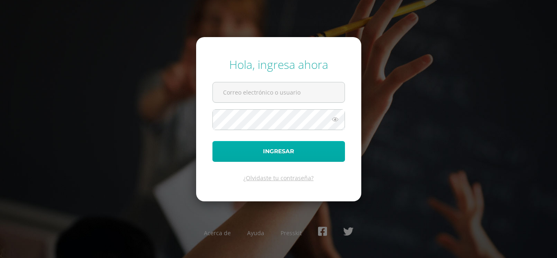
type input "[EMAIL_ADDRESS][DOMAIN_NAME]"
click at [278, 145] on button "Ingresar" at bounding box center [278, 151] width 132 height 21
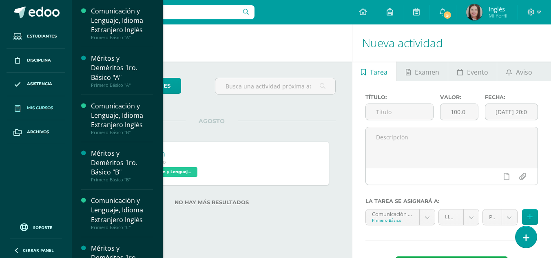
click at [46, 106] on span "Mis cursos" at bounding box center [40, 108] width 26 height 7
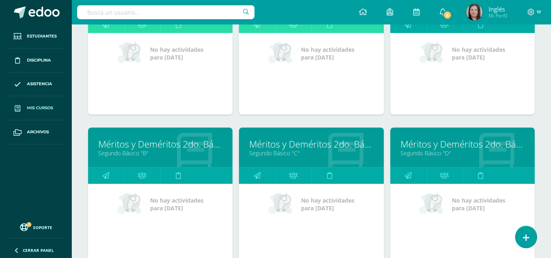
scroll to position [764, 0]
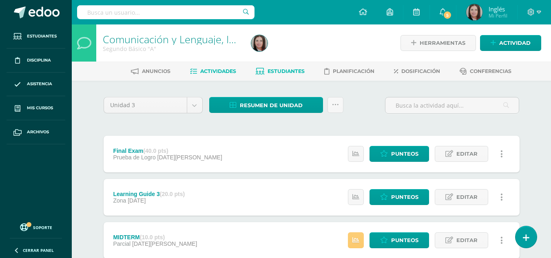
click at [261, 67] on link "Estudiantes" at bounding box center [280, 71] width 49 height 13
click at [306, 71] on ul "Anuncios Actividades Estudiantes Planificación Dosificación Conferencias" at bounding box center [321, 70] width 479 height 13
click at [298, 71] on span "Estudiantes" at bounding box center [285, 71] width 37 height 6
click at [295, 72] on span "Estudiantes" at bounding box center [285, 71] width 37 height 6
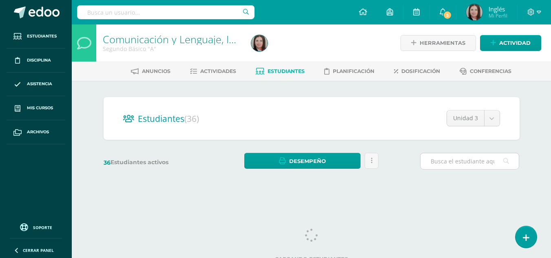
click at [458, 163] on input "text" at bounding box center [469, 161] width 98 height 16
type input "[PERSON_NAME]"
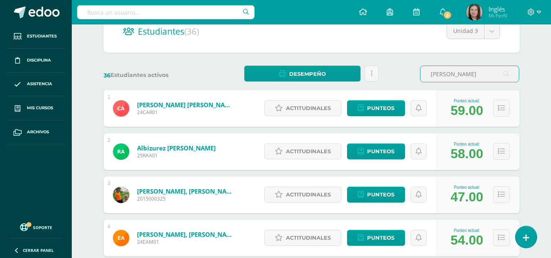
scroll to position [67, 0]
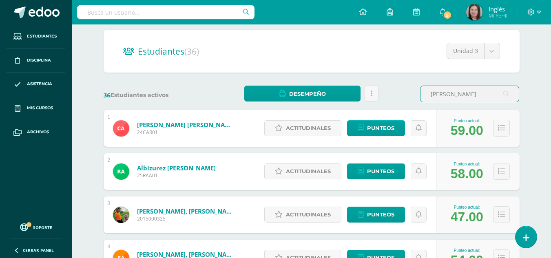
click at [465, 95] on input "giron giron" at bounding box center [469, 94] width 98 height 16
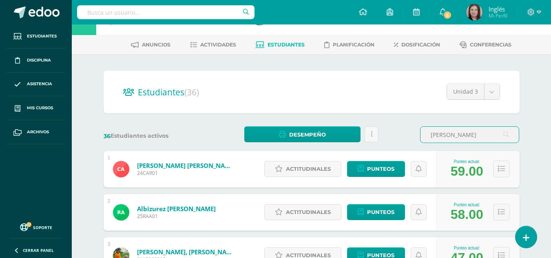
scroll to position [0, 0]
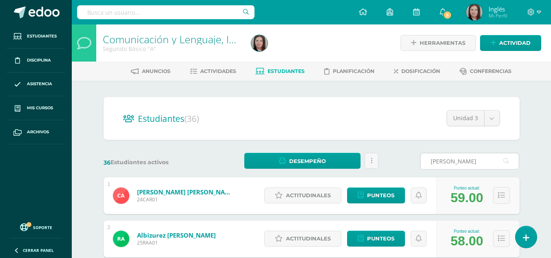
drag, startPoint x: 506, startPoint y: 161, endPoint x: 433, endPoint y: 164, distance: 72.6
click at [433, 164] on div "giron giron" at bounding box center [469, 161] width 99 height 17
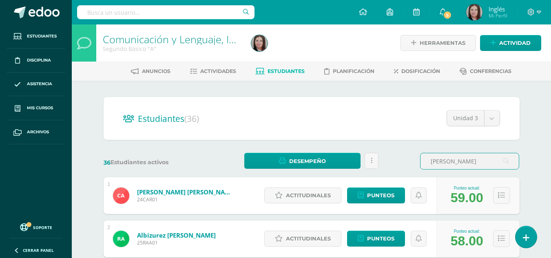
drag, startPoint x: 459, startPoint y: 164, endPoint x: 396, endPoint y: 166, distance: 62.8
click at [396, 166] on div "36 Estudiantes activos Desempeño Descargar como HTML Descargar como PDF Enviar …" at bounding box center [311, 161] width 422 height 17
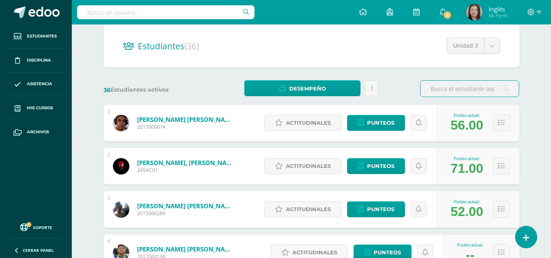
scroll to position [82, 0]
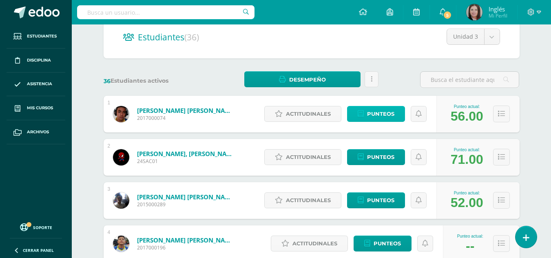
click at [397, 118] on link "Punteos" at bounding box center [376, 114] width 58 height 16
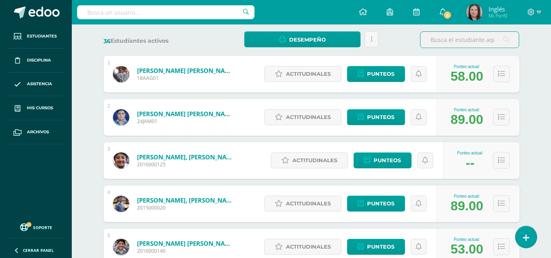
scroll to position [122, 0]
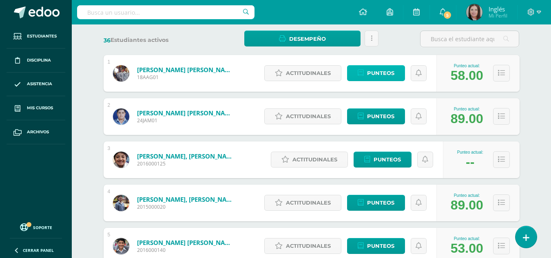
click at [372, 79] on span "Punteos" at bounding box center [380, 73] width 27 height 15
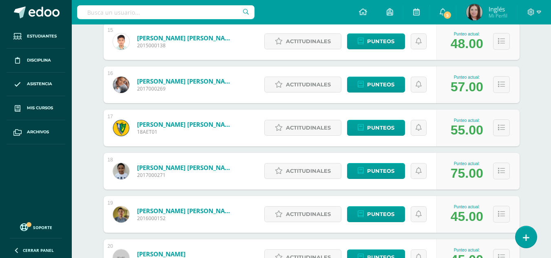
scroll to position [804, 0]
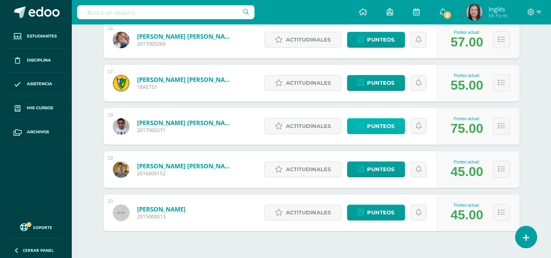
click at [379, 128] on span "Punteos" at bounding box center [380, 126] width 27 height 15
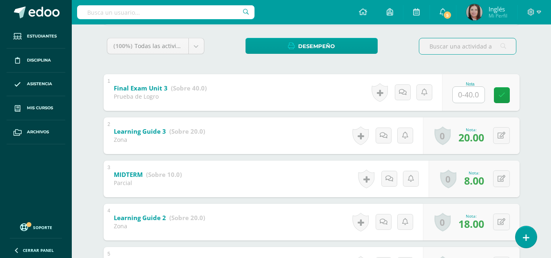
scroll to position [115, 0]
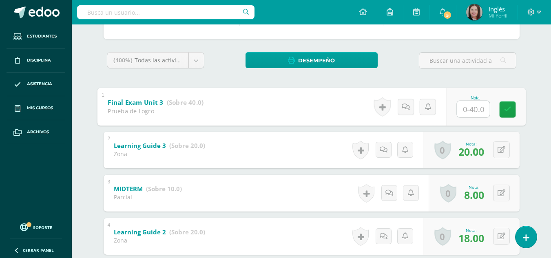
click at [476, 107] on input "text" at bounding box center [472, 109] width 33 height 16
type input "21"
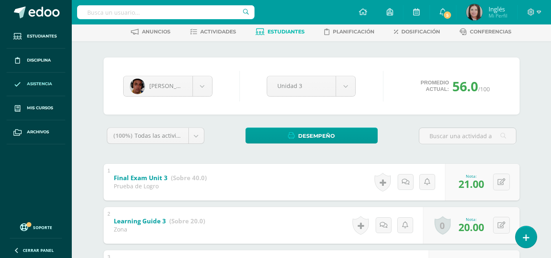
scroll to position [33, 0]
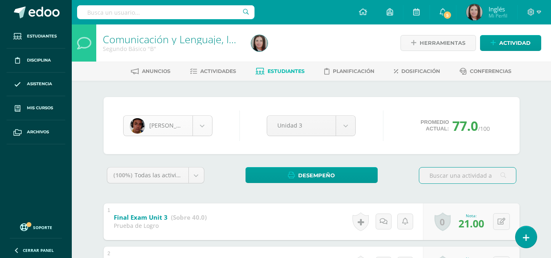
click at [182, 128] on body "Estudiantes Disciplina Asistencia Mis cursos Archivos Soporte Centro de ayuda Ú…" at bounding box center [275, 233] width 551 height 467
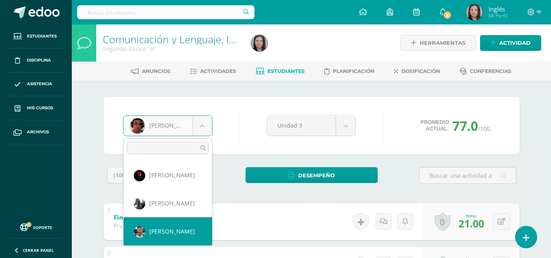
scroll to position [56, 0]
select select "406"
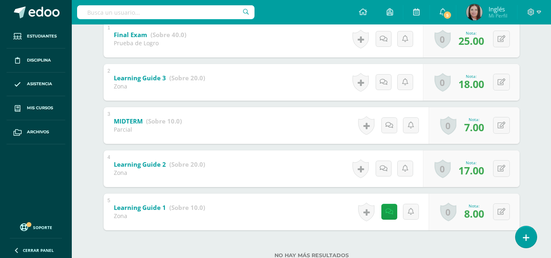
scroll to position [168, 0]
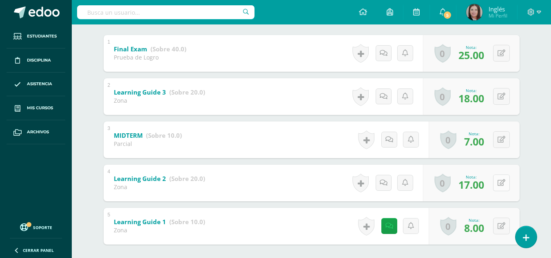
click at [498, 184] on button at bounding box center [501, 182] width 17 height 17
type input "17"
click at [543, 139] on div "Comunicación y Lenguaje, Idioma Extranjero Inglés Segundo Básico "A" Herramient…" at bounding box center [311, 77] width 479 height 443
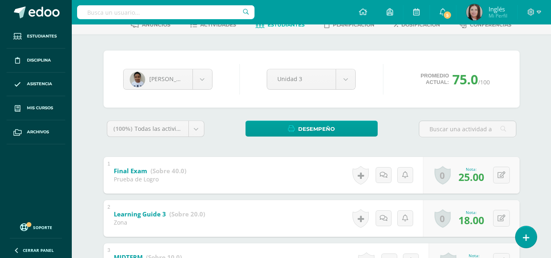
scroll to position [0, 0]
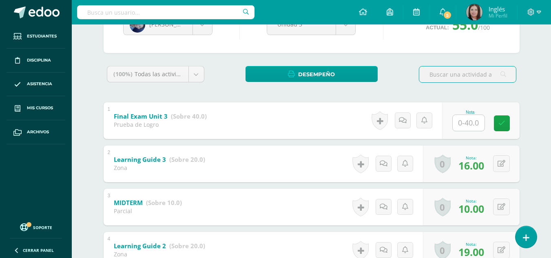
scroll to position [87, 0]
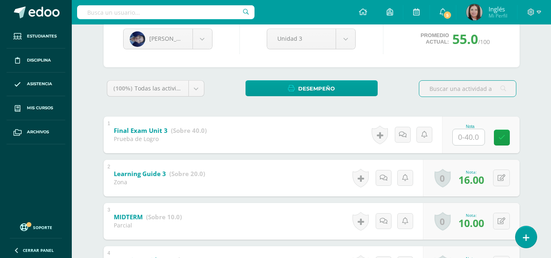
click at [476, 138] on input "text" at bounding box center [468, 137] width 32 height 16
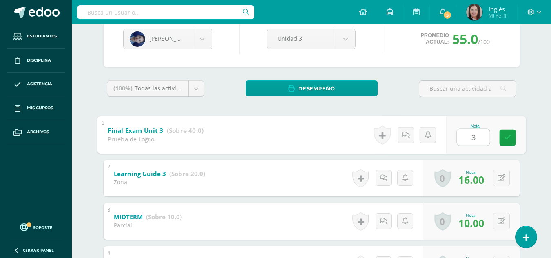
type input "30"
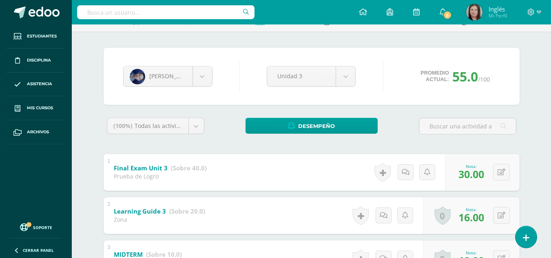
scroll to position [0, 0]
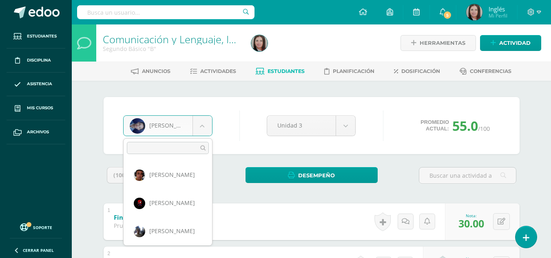
click at [179, 128] on body "Estudiantes Disciplina Asistencia Mis cursos Archivos Soporte Centro de ayuda Ú…" at bounding box center [275, 233] width 551 height 467
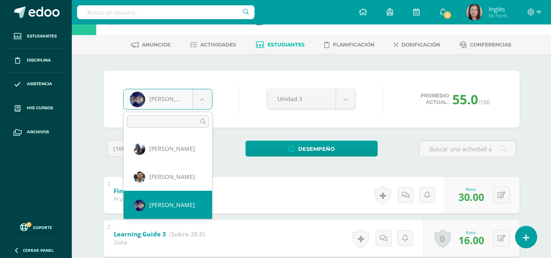
scroll to position [41, 0]
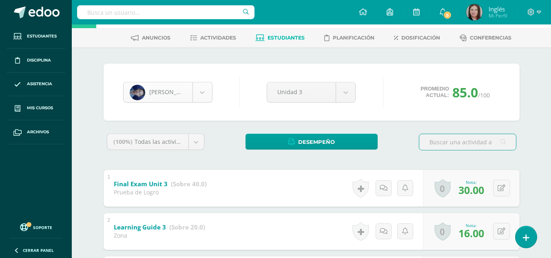
click at [201, 101] on body "Estudiantes Disciplina Asistencia Mis cursos Archivos Soporte Centro de ayuda Ú…" at bounding box center [275, 200] width 551 height 467
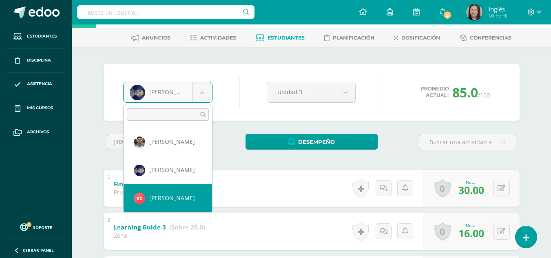
scroll to position [112, 0]
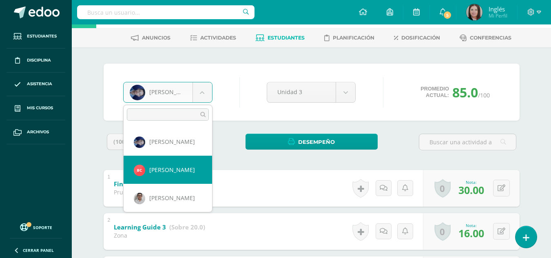
select select "2165"
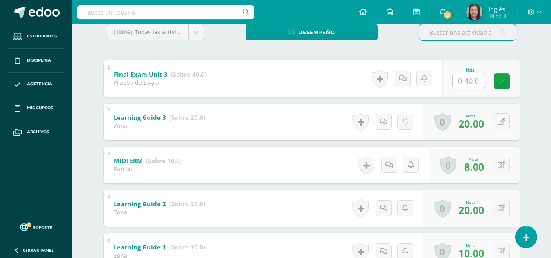
scroll to position [163, 0]
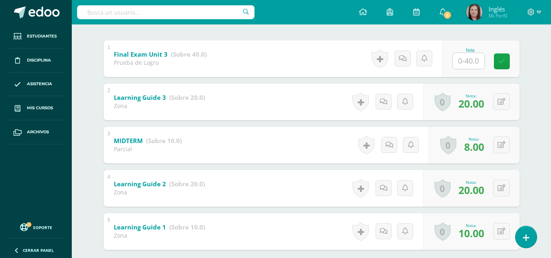
click at [466, 64] on input "text" at bounding box center [468, 61] width 32 height 16
type input "29"
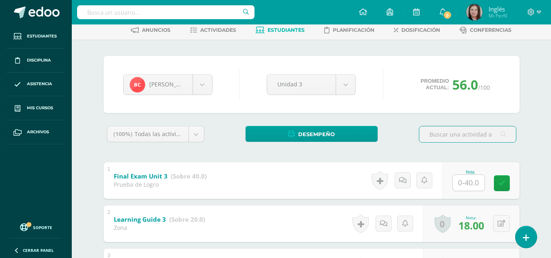
scroll to position [41, 0]
click at [461, 175] on input "text" at bounding box center [468, 183] width 32 height 16
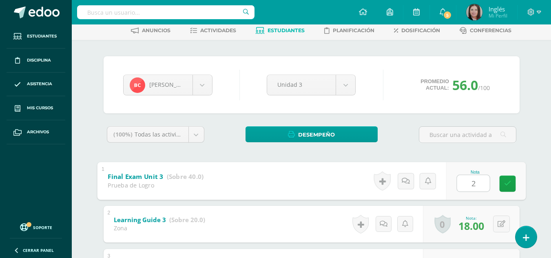
type input "23"
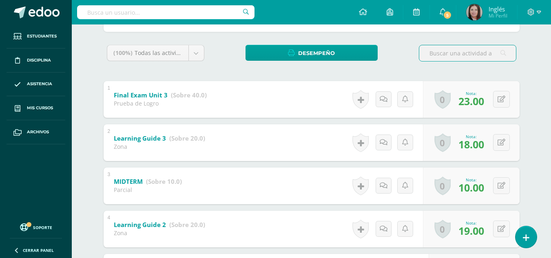
scroll to position [163, 0]
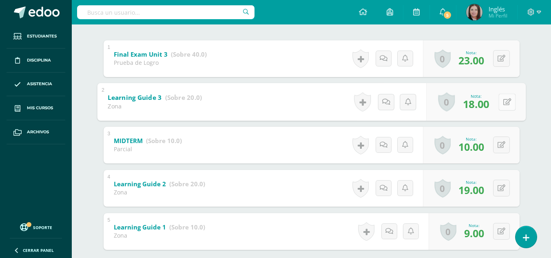
click at [505, 104] on button at bounding box center [506, 101] width 17 height 17
type input "19"
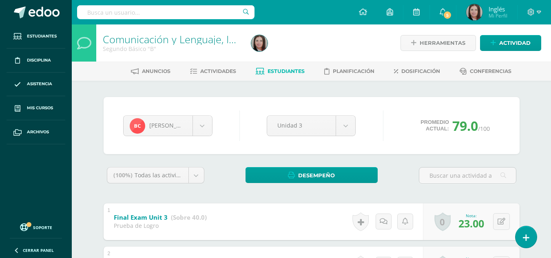
scroll to position [26, 0]
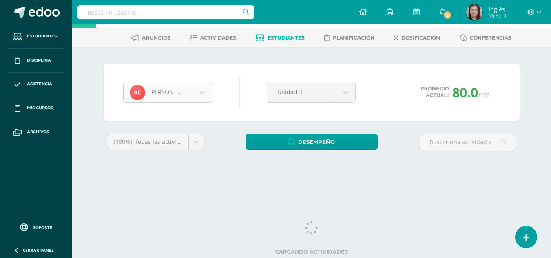
click at [175, 95] on body "Estudiantes Disciplina Asistencia Mis cursos Archivos Soporte Centro de ayuda Ú…" at bounding box center [275, 77] width 551 height 220
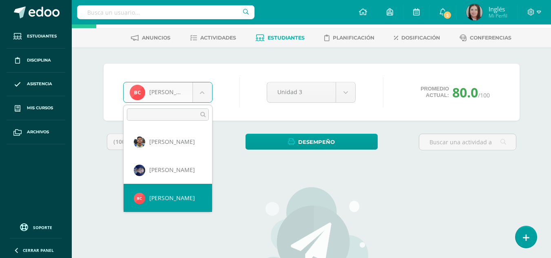
scroll to position [112, 0]
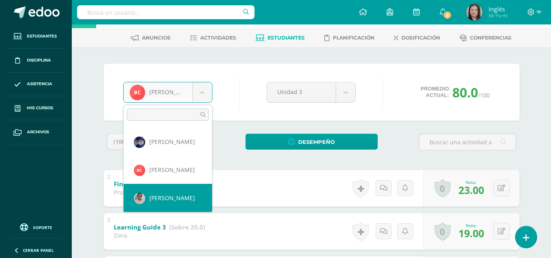
select select "408"
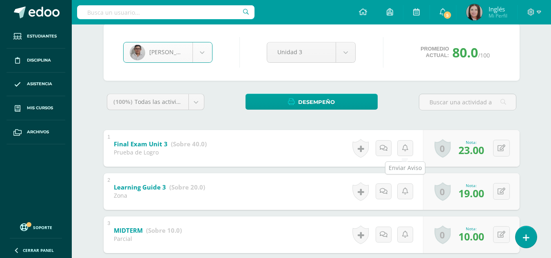
scroll to position [115, 0]
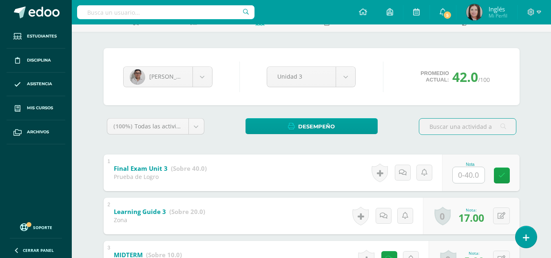
scroll to position [82, 0]
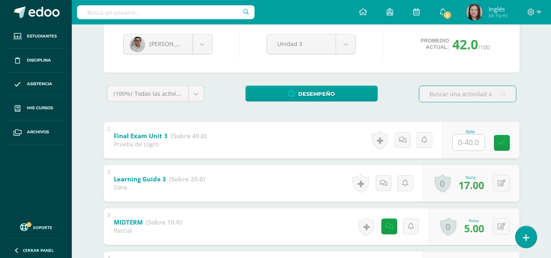
click at [474, 150] on input "text" at bounding box center [468, 142] width 32 height 16
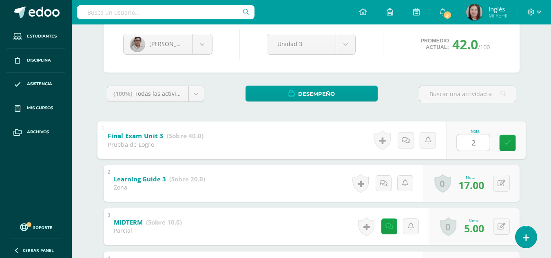
type input "20"
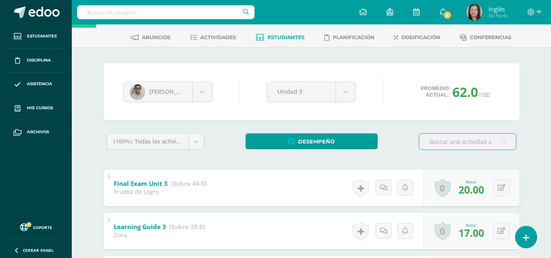
scroll to position [33, 0]
click at [159, 96] on body "Estudiantes Disciplina Asistencia Mis cursos Archivos Soporte Centro de ayuda Ú…" at bounding box center [275, 200] width 551 height 467
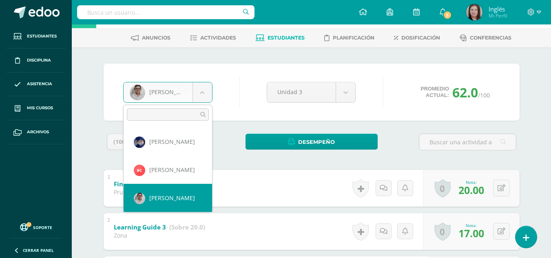
scroll to position [140, 0]
select select "2368"
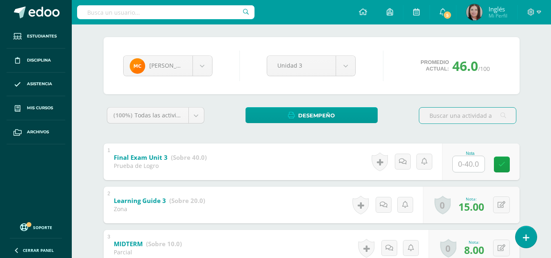
scroll to position [74, 0]
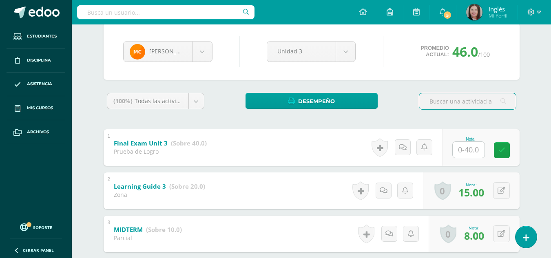
click at [472, 155] on input "text" at bounding box center [468, 150] width 32 height 16
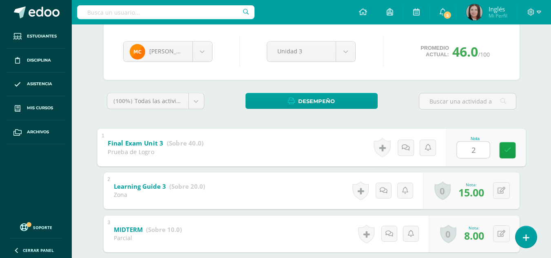
type input "24"
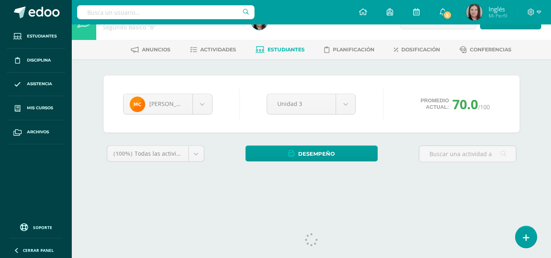
scroll to position [33, 0]
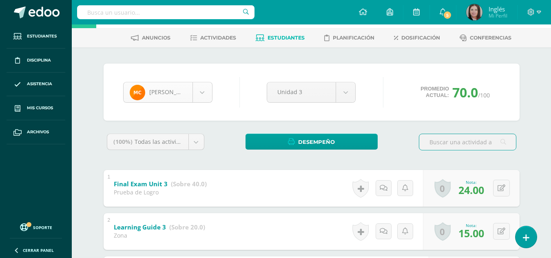
click at [152, 85] on body "Estudiantes Disciplina Asistencia Mis cursos Archivos Soporte Centro de ayuda Ú…" at bounding box center [275, 200] width 551 height 467
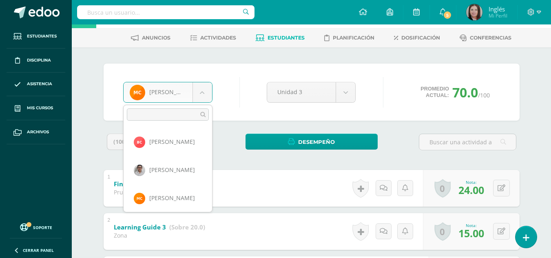
scroll to position [168, 0]
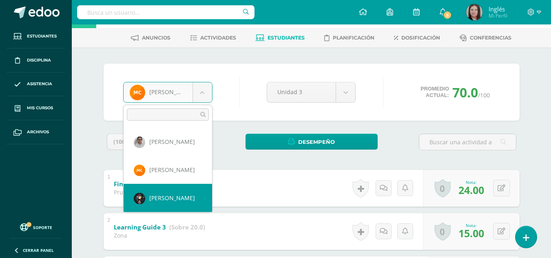
select select "411"
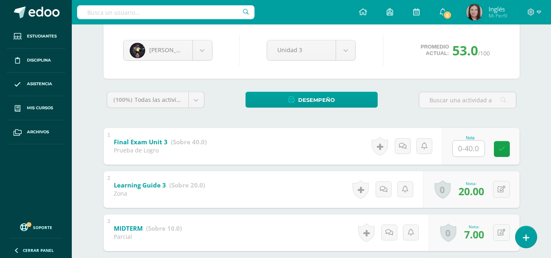
scroll to position [82, 0]
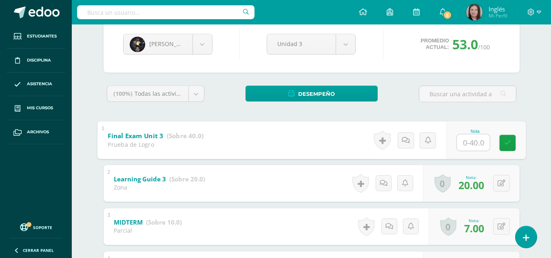
click at [471, 139] on input "text" at bounding box center [472, 142] width 33 height 16
type input "19"
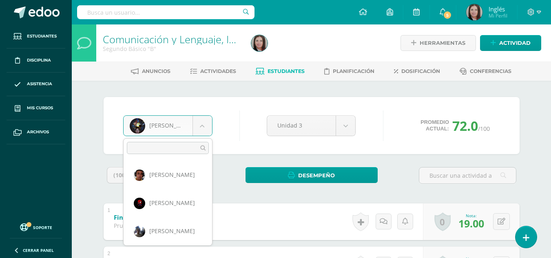
click at [176, 122] on body "Estudiantes Disciplina Asistencia Mis cursos Archivos Soporte Centro de ayuda Ú…" at bounding box center [275, 233] width 551 height 467
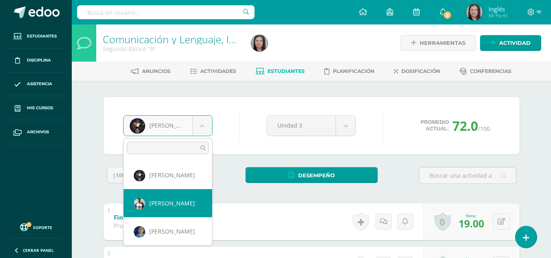
select select "436"
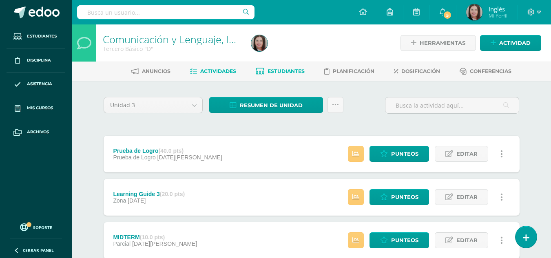
click at [271, 72] on span "Estudiantes" at bounding box center [285, 71] width 37 height 6
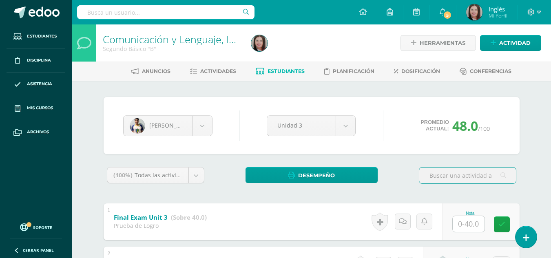
click at [467, 230] on input "text" at bounding box center [468, 224] width 32 height 16
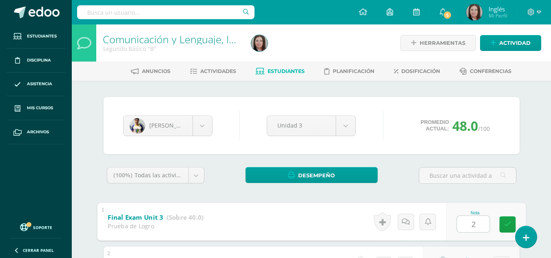
type input "28"
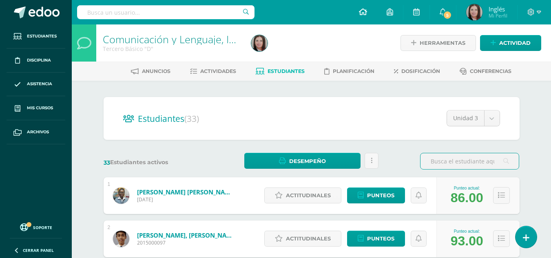
click at [371, 13] on link at bounding box center [363, 12] width 28 height 24
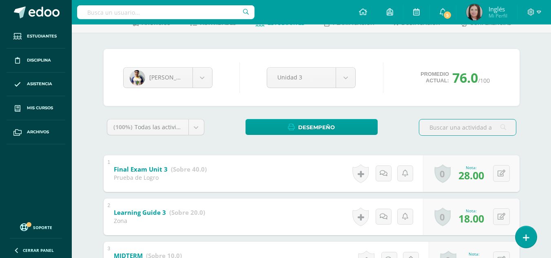
scroll to position [82, 0]
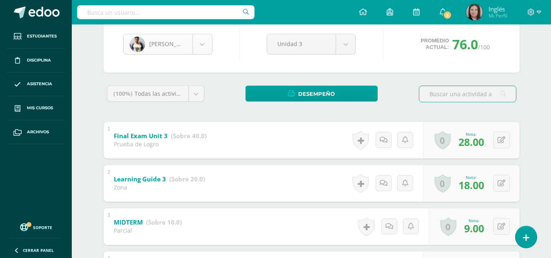
click at [160, 38] on body "Estudiantes Disciplina Asistencia Mis cursos Archivos Soporte Centro de ayuda Ú…" at bounding box center [275, 151] width 551 height 467
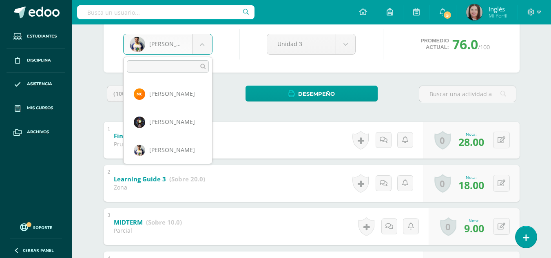
scroll to position [225, 0]
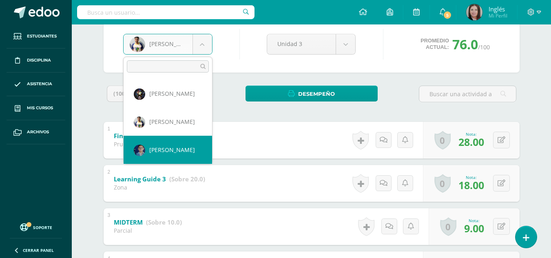
select select "1950"
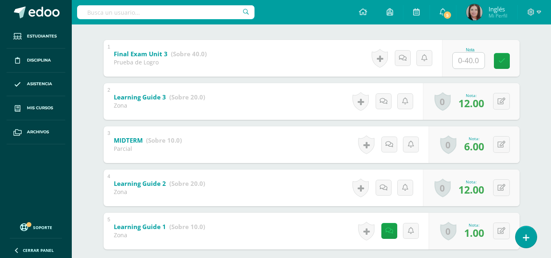
scroll to position [209, 0]
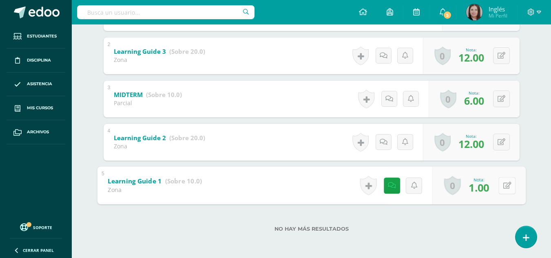
click at [505, 185] on button at bounding box center [506, 185] width 17 height 17
type input "6"
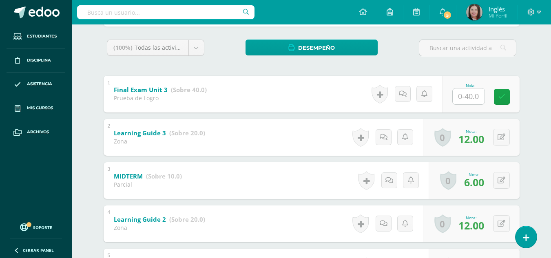
scroll to position [87, 0]
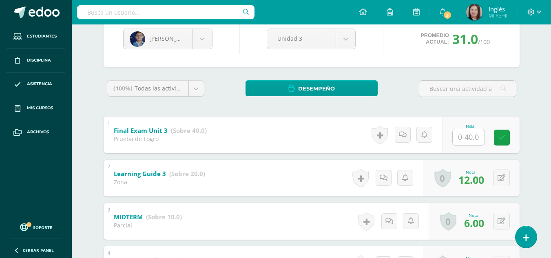
click at [465, 132] on input "text" at bounding box center [468, 137] width 32 height 16
type input "12"
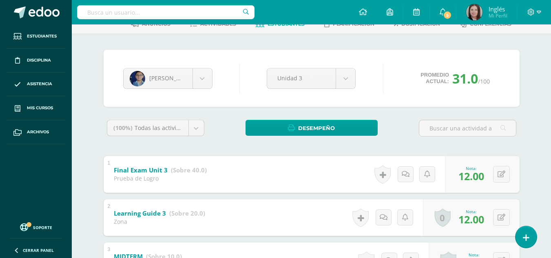
scroll to position [5, 0]
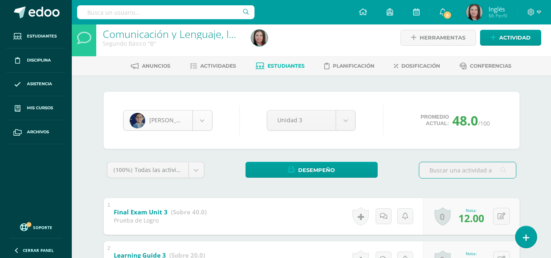
click at [177, 120] on body "Estudiantes Disciplina Asistencia Mis cursos Archivos Soporte Centro de ayuda Ú…" at bounding box center [275, 228] width 551 height 467
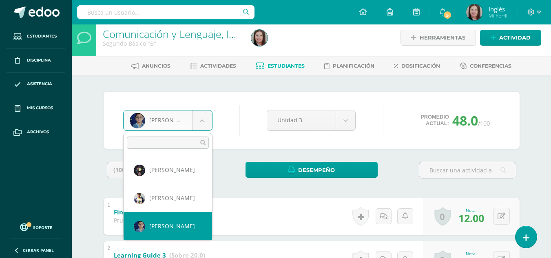
scroll to position [253, 0]
select select "468"
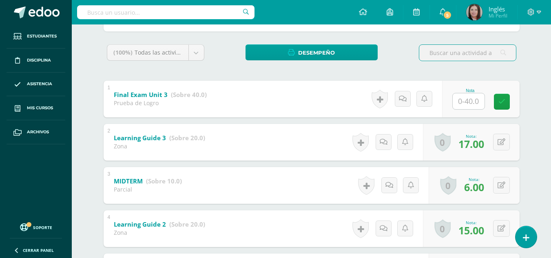
scroll to position [122, 0]
click at [469, 96] on input "text" at bounding box center [468, 102] width 32 height 16
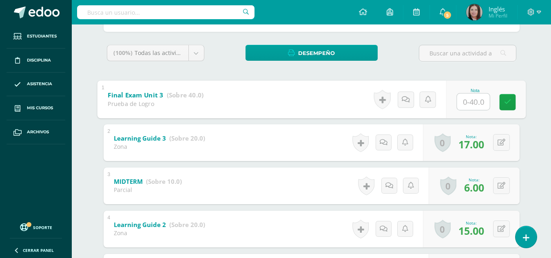
type input "3"
type input "24"
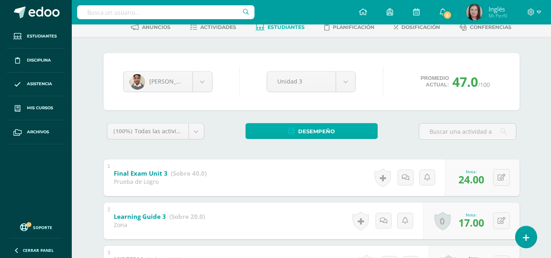
scroll to position [41, 0]
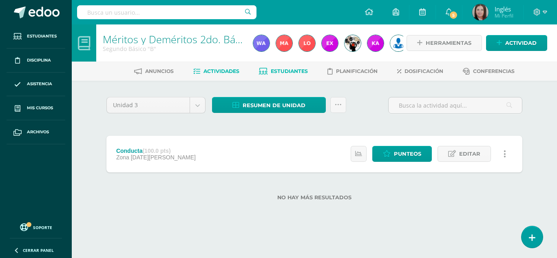
click at [280, 74] on span "Estudiantes" at bounding box center [289, 71] width 37 height 6
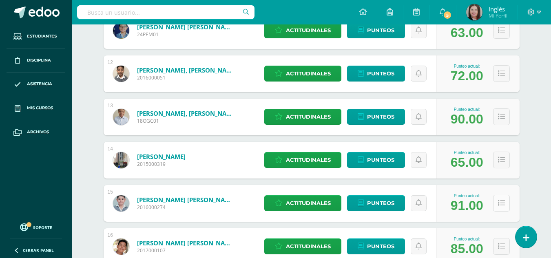
scroll to position [611, 0]
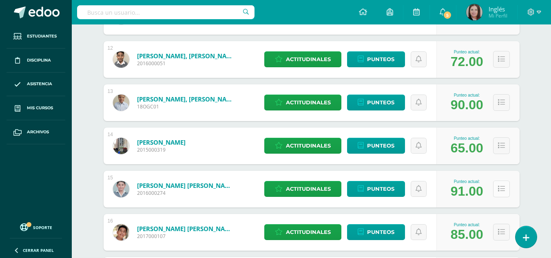
click at [506, 189] on button at bounding box center [501, 189] width 17 height 17
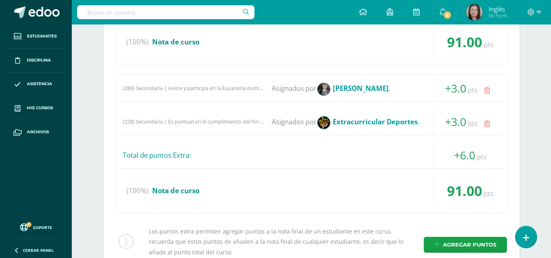
scroll to position [897, 0]
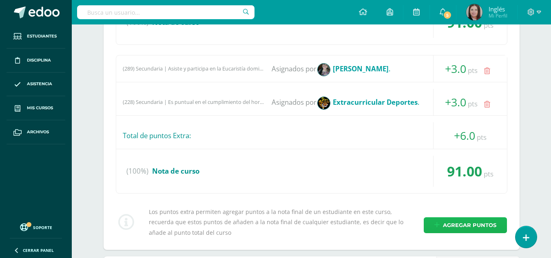
click at [439, 224] on icon at bounding box center [436, 225] width 5 height 7
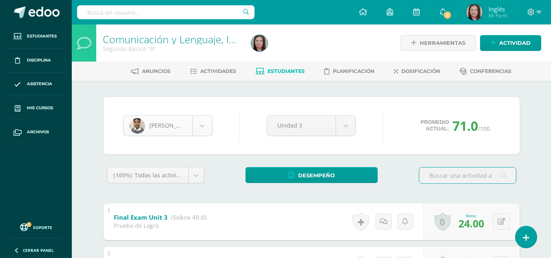
click at [154, 121] on body "Estudiantes Disciplina Asistencia Mis cursos Archivos Soporte Centro de ayuda Ú…" at bounding box center [275, 233] width 551 height 467
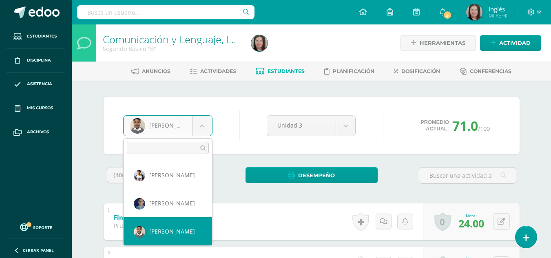
scroll to position [281, 0]
select select "440"
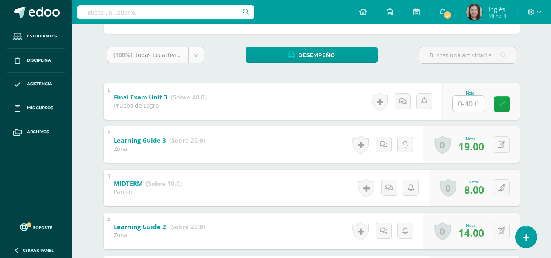
scroll to position [122, 0]
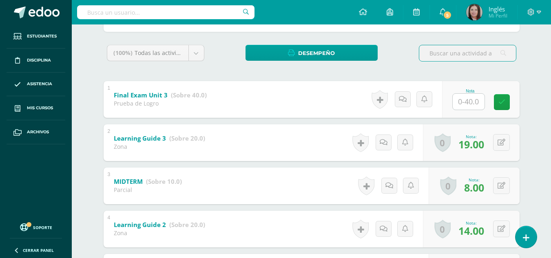
click at [458, 106] on input "text" at bounding box center [468, 102] width 32 height 16
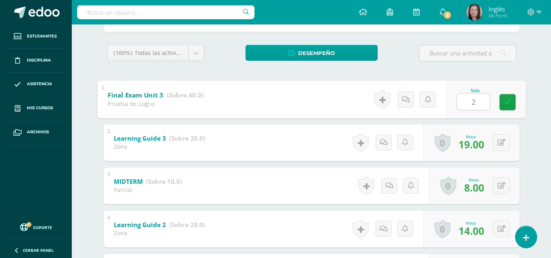
type input "26"
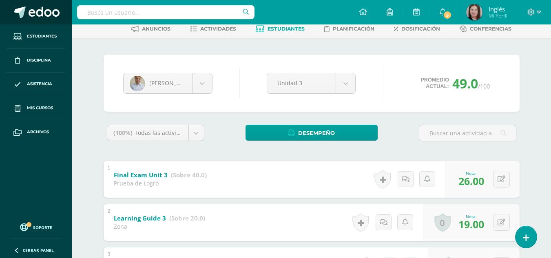
scroll to position [41, 0]
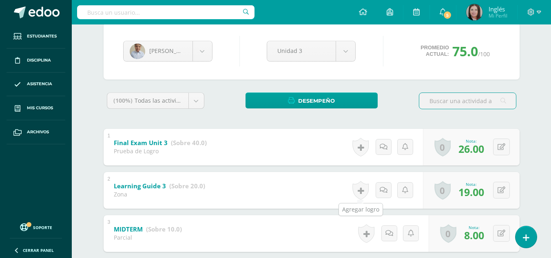
scroll to position [74, 0]
click at [167, 42] on body "Estudiantes Disciplina Asistencia Mis cursos Archivos Soporte Centro de ayuda Ú…" at bounding box center [275, 159] width 551 height 467
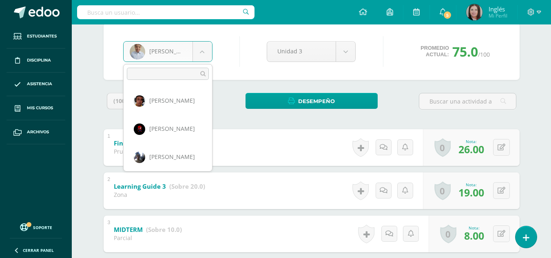
scroll to position [281, 0]
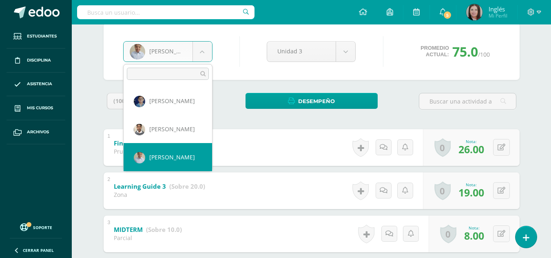
click at [165, 43] on body "Estudiantes Disciplina Asistencia Mis cursos Archivos Soporte Centro de ayuda Ú…" at bounding box center [275, 159] width 551 height 467
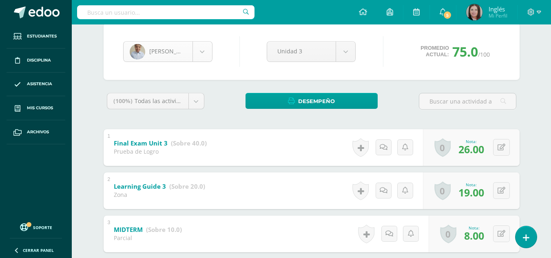
click at [165, 43] on body "Estudiantes Disciplina Asistencia Mis cursos Archivos Soporte Centro de ayuda Ú…" at bounding box center [275, 159] width 551 height 467
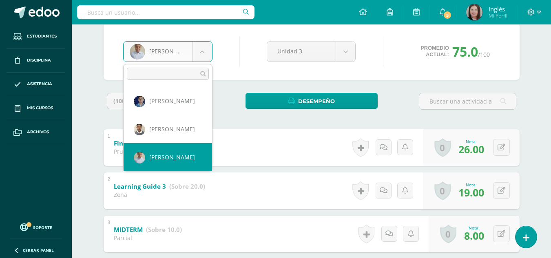
scroll to position [309, 0]
select select "384"
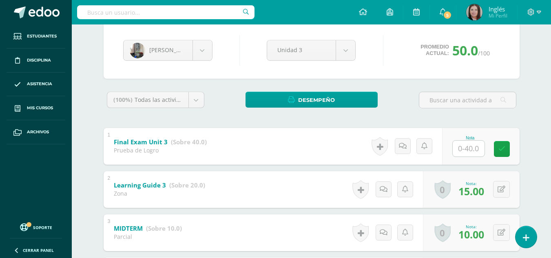
scroll to position [82, 0]
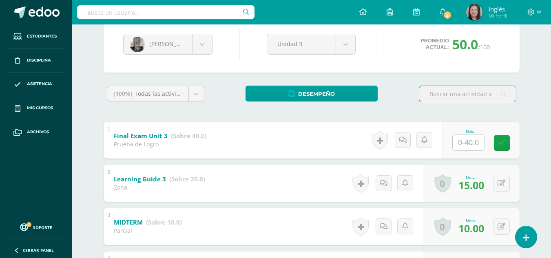
click at [467, 142] on input "text" at bounding box center [468, 142] width 32 height 16
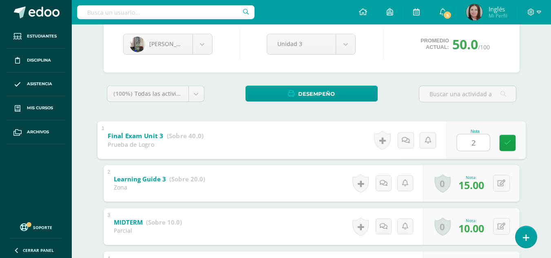
type input "21"
